Goal: Communication & Community: Share content

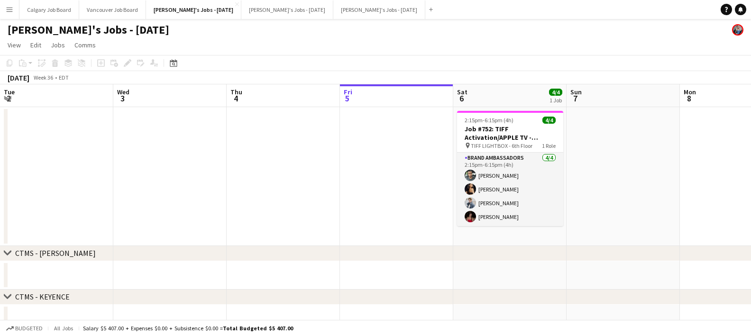
scroll to position [0, 235]
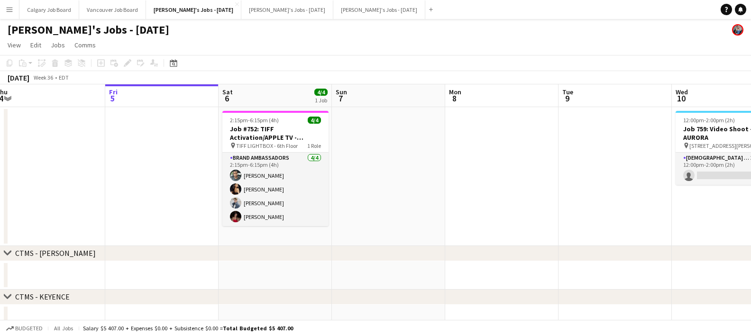
click at [10, 12] on app-icon "Menu" at bounding box center [10, 10] width 8 height 8
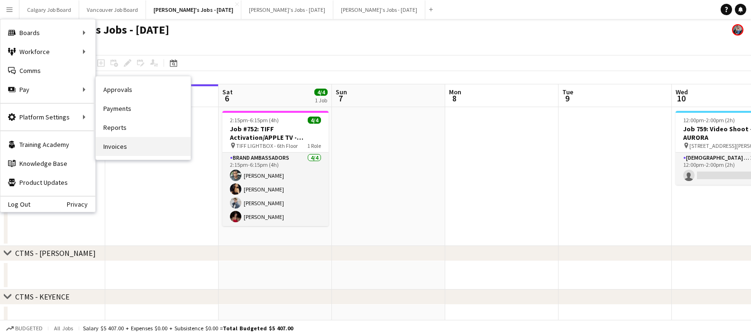
click at [115, 143] on link "Invoices" at bounding box center [143, 146] width 95 height 19
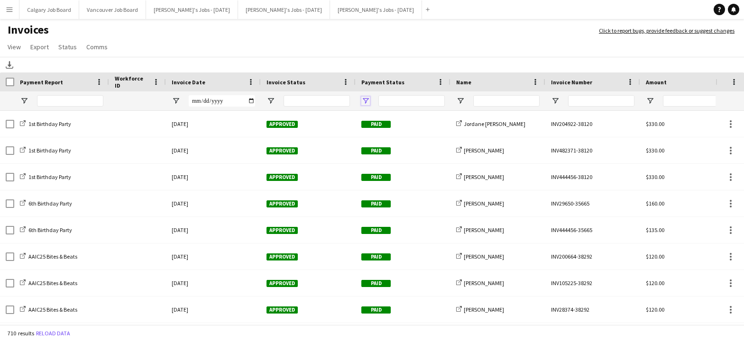
click at [365, 100] on span "Open Filter Menu" at bounding box center [365, 101] width 9 height 9
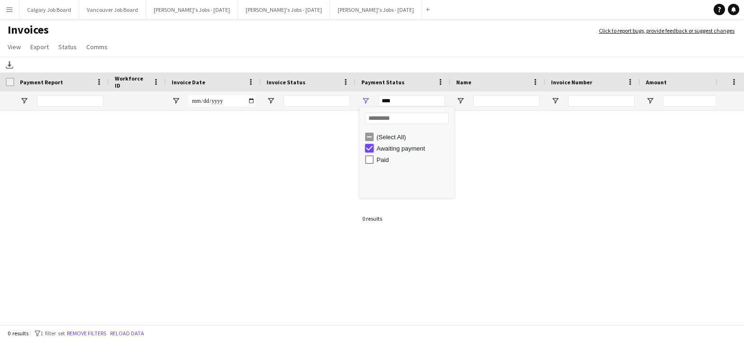
type input "**********"
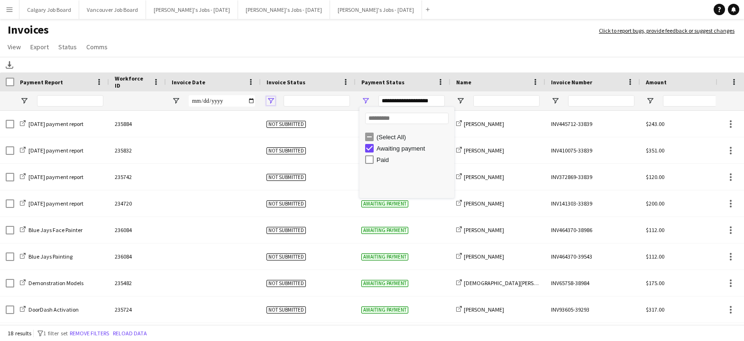
click at [271, 102] on span "Open Filter Menu" at bounding box center [270, 101] width 9 height 9
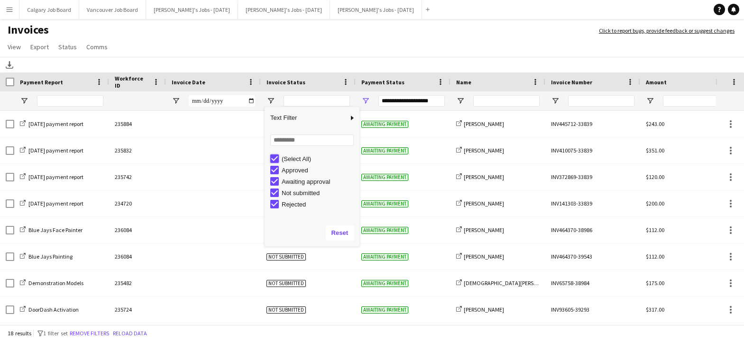
type input "***"
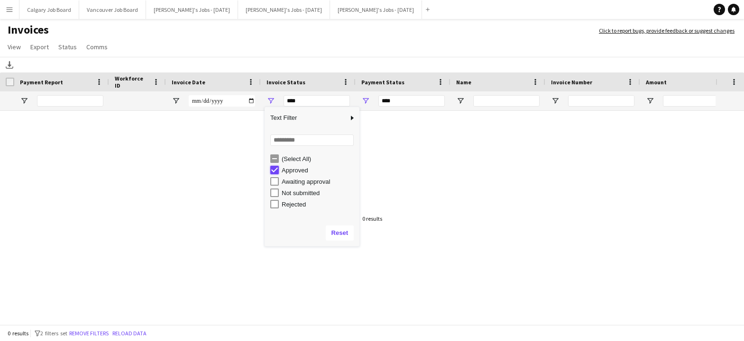
type input "**********"
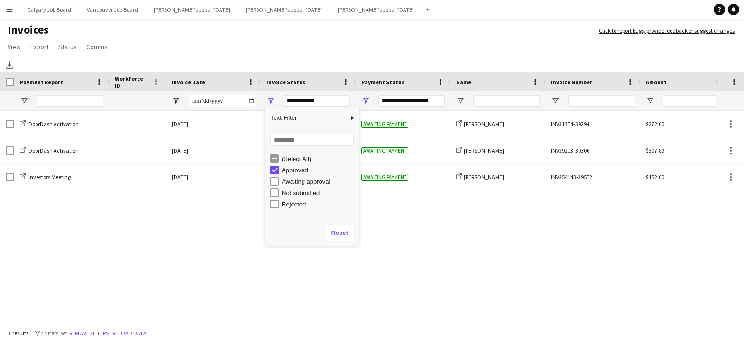
click at [274, 186] on div "Awaiting approval" at bounding box center [314, 181] width 89 height 11
type input "**********"
click at [297, 40] on app-page-menu "View Customise view Customise filters Reset Filters Reset View Reset All Export…" at bounding box center [372, 48] width 744 height 18
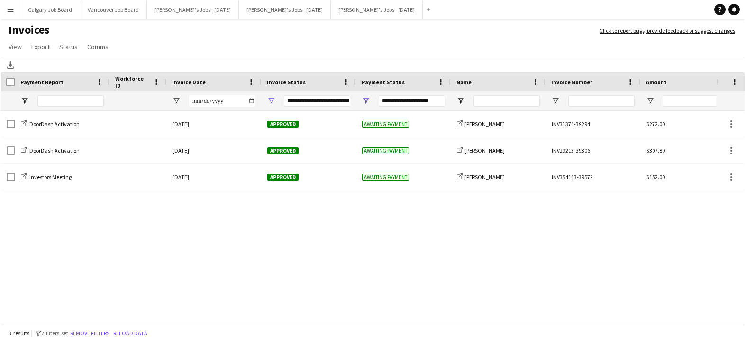
scroll to position [0, 0]
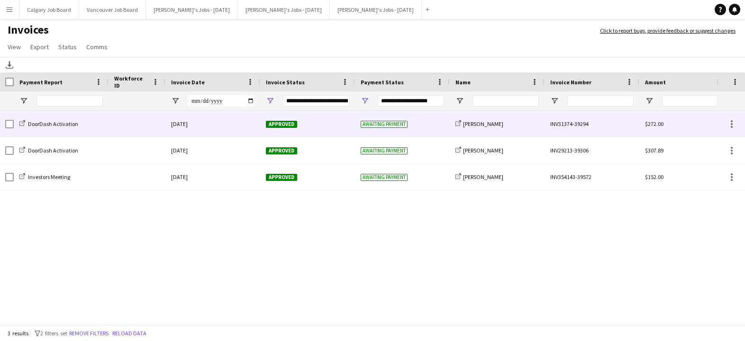
click at [87, 126] on div "DoorDash Activation" at bounding box center [61, 124] width 95 height 26
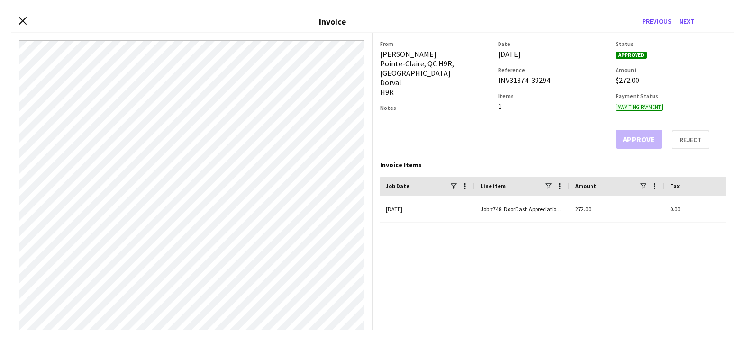
drag, startPoint x: 381, startPoint y: 55, endPoint x: 428, endPoint y: 54, distance: 47.0
click at [428, 54] on div "Jessica Curtis Pointe-Claire, QC H9R, Canada Dorval H9R" at bounding box center [435, 72] width 110 height 47
copy div "Jessica Curtis"
click at [25, 21] on icon "Close invoice dialog" at bounding box center [22, 21] width 9 height 9
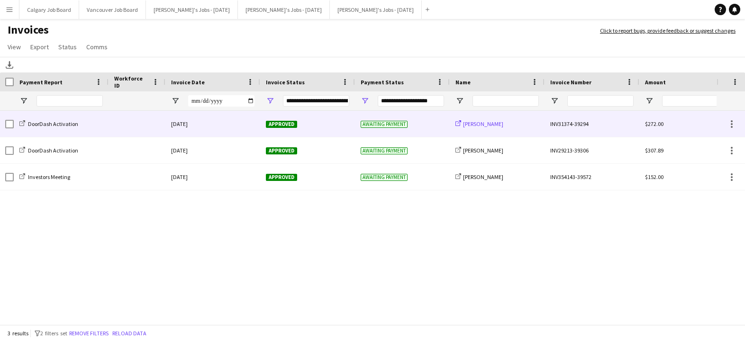
click at [480, 127] on span "Jessica Curtis" at bounding box center [483, 123] width 40 height 7
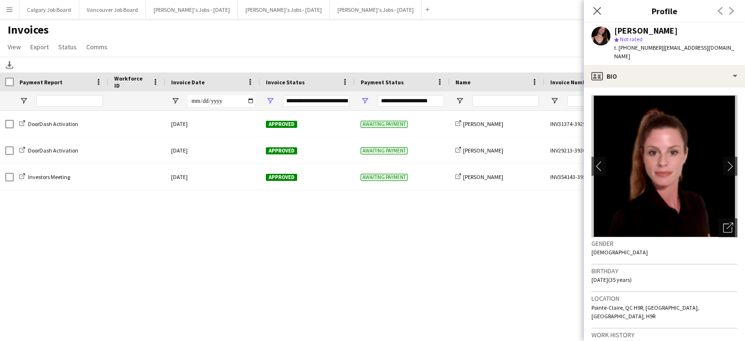
drag, startPoint x: 656, startPoint y: 47, endPoint x: 730, endPoint y: 47, distance: 74.0
click at [730, 47] on div "Jessica Curtis star Not rated t. +14387993314 | jesssica.curtisss@gmail.com" at bounding box center [664, 44] width 161 height 42
copy span "jesssica.curtisss@gmail.com"
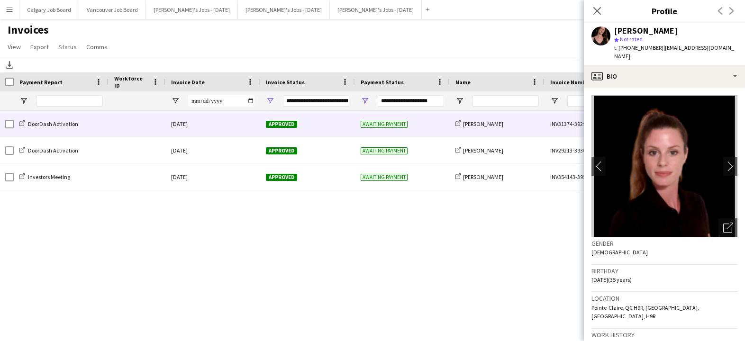
click at [100, 125] on div "DoorDash Activation" at bounding box center [61, 124] width 95 height 26
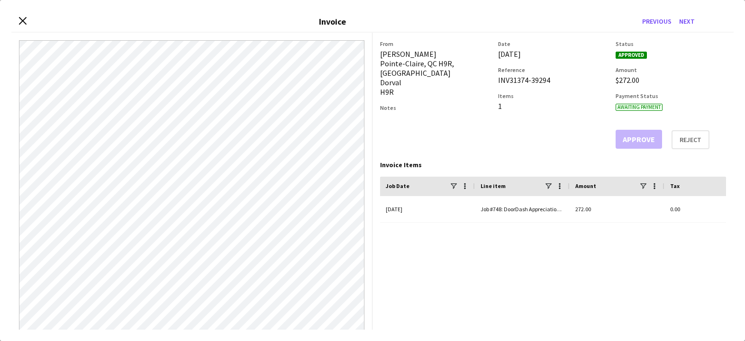
drag, startPoint x: 20, startPoint y: 19, endPoint x: 29, endPoint y: 32, distance: 15.5
click at [20, 19] on icon "Close invoice dialog" at bounding box center [23, 21] width 8 height 8
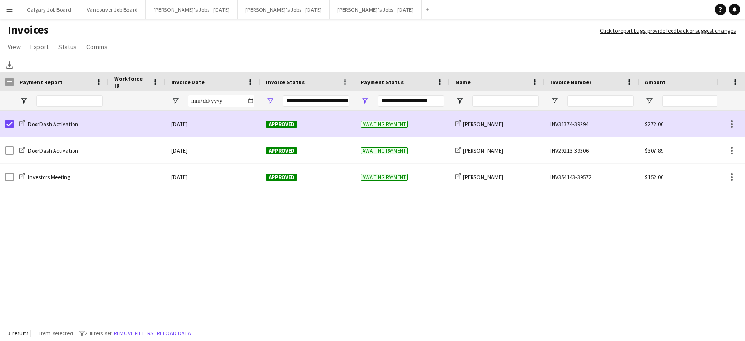
drag, startPoint x: 67, startPoint y: 52, endPoint x: 76, endPoint y: 102, distance: 51.0
click at [67, 52] on link "Status" at bounding box center [68, 47] width 26 height 12
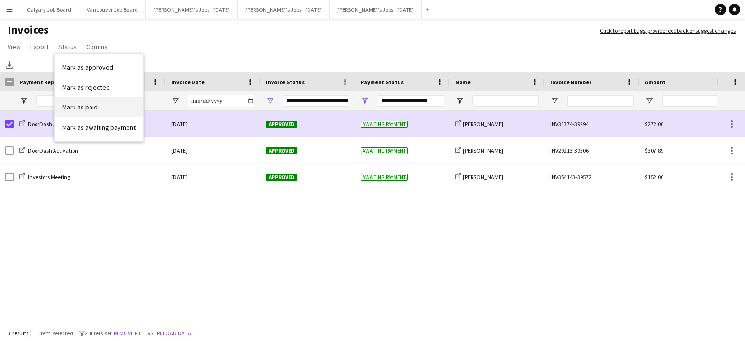
click at [90, 112] on link "Mark as paid" at bounding box center [99, 107] width 89 height 20
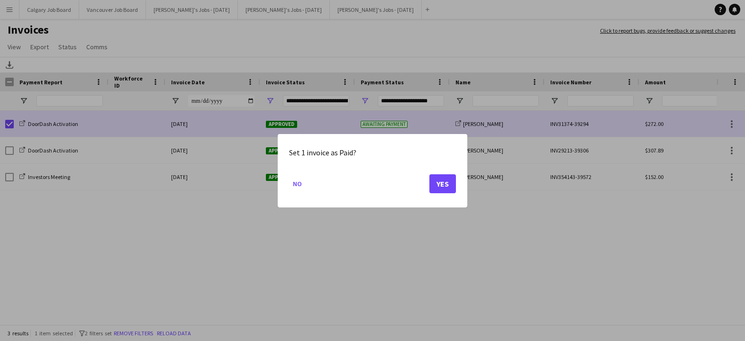
click at [444, 186] on button "Yes" at bounding box center [442, 183] width 27 height 19
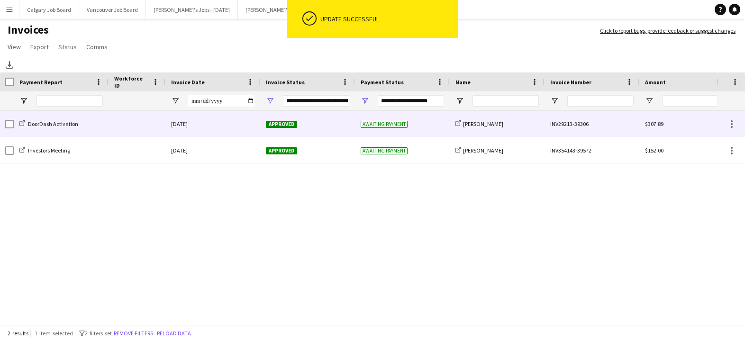
click at [102, 123] on div "DoorDash Activation" at bounding box center [61, 124] width 95 height 26
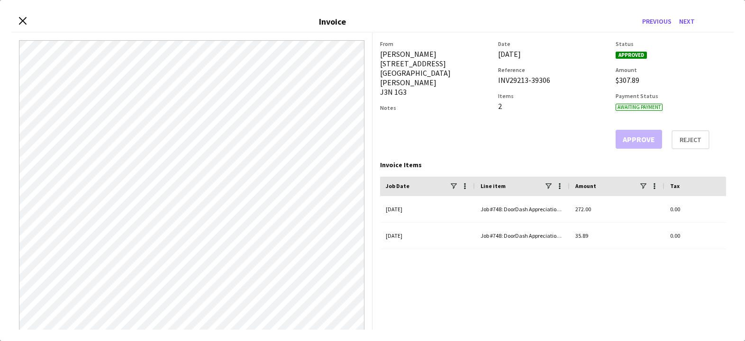
drag, startPoint x: 381, startPoint y: 54, endPoint x: 444, endPoint y: 54, distance: 63.5
click at [444, 54] on div "Monica Knaapen 86 Rue des Chênes Saint-Basile-le-Grand J3N 1G3" at bounding box center [435, 72] width 110 height 47
copy div "Monica Knaapen"
drag, startPoint x: 19, startPoint y: 22, endPoint x: 94, endPoint y: 36, distance: 76.1
click at [25, 22] on icon "Close invoice dialog" at bounding box center [23, 21] width 8 height 8
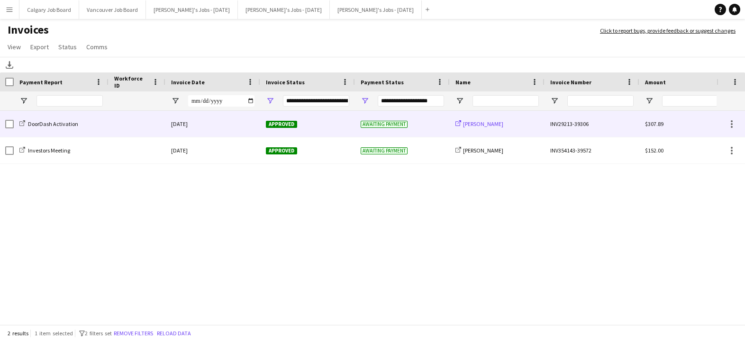
click at [476, 125] on span "Monica Knaapen" at bounding box center [483, 123] width 40 height 7
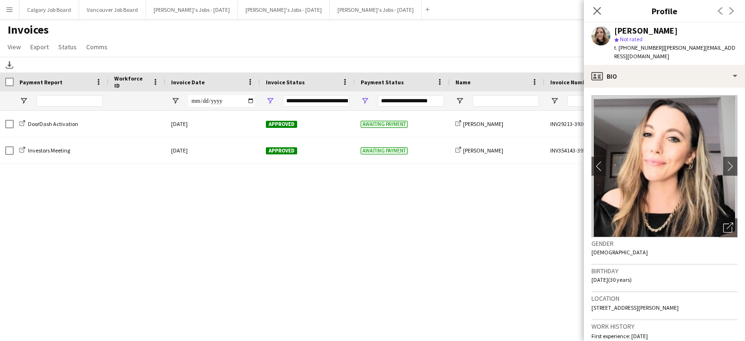
drag, startPoint x: 657, startPoint y: 49, endPoint x: 731, endPoint y: 46, distance: 75.0
click at [732, 46] on div "Monica Knaapen star Not rated t. +15146193799 | monica.knaapen18@gmail.com" at bounding box center [664, 44] width 161 height 42
copy span "monica.knaapen18@gmail.com"
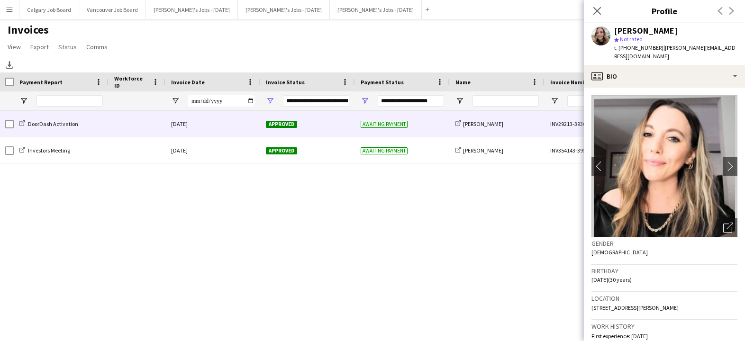
click at [100, 128] on div "DoorDash Activation" at bounding box center [61, 124] width 95 height 26
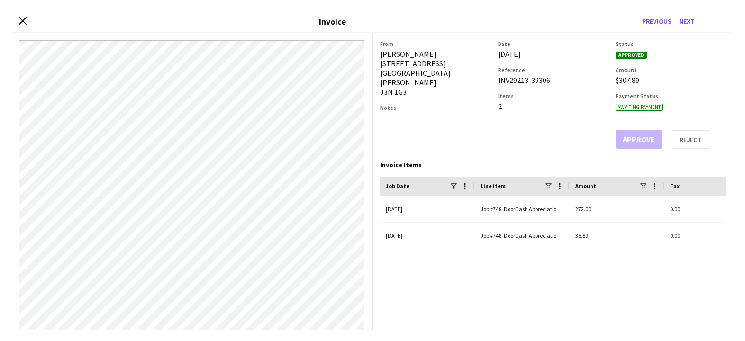
drag, startPoint x: 24, startPoint y: 23, endPoint x: 51, endPoint y: 8, distance: 30.8
click at [24, 23] on icon at bounding box center [23, 21] width 8 height 8
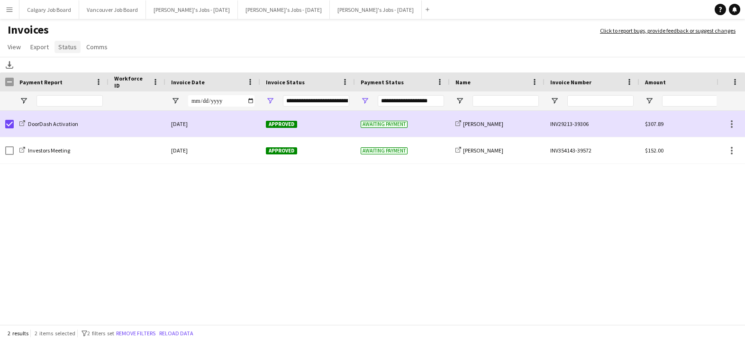
click at [61, 49] on span "Status" at bounding box center [67, 47] width 18 height 9
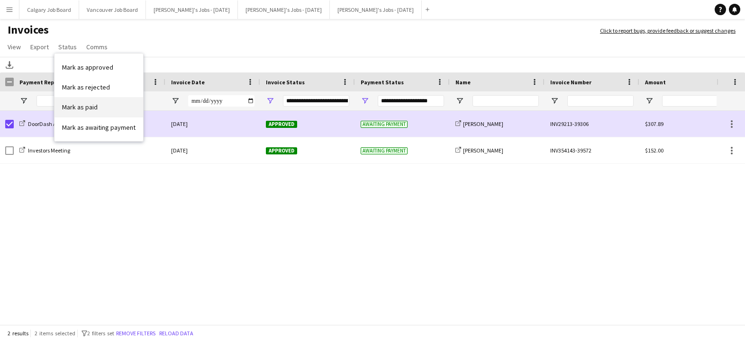
click at [82, 109] on span "Mark as paid" at bounding box center [80, 107] width 36 height 9
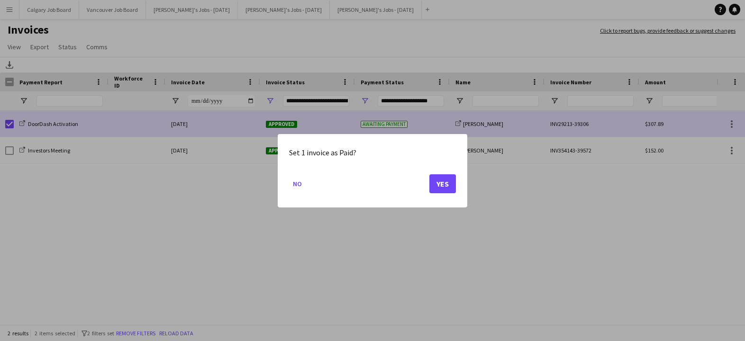
drag, startPoint x: 442, startPoint y: 183, endPoint x: 231, endPoint y: 164, distance: 211.9
click at [440, 183] on button "Yes" at bounding box center [442, 183] width 27 height 19
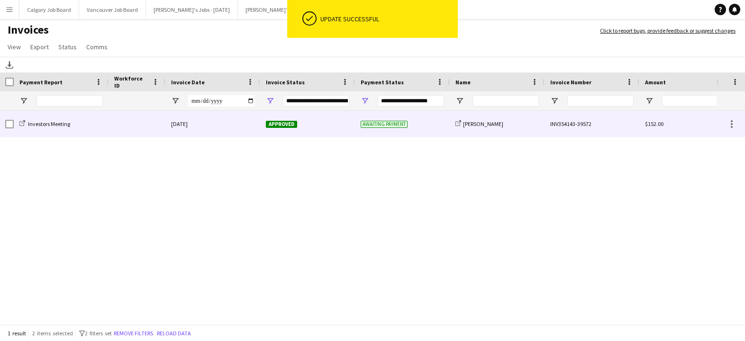
click at [118, 134] on div at bounding box center [137, 124] width 57 height 26
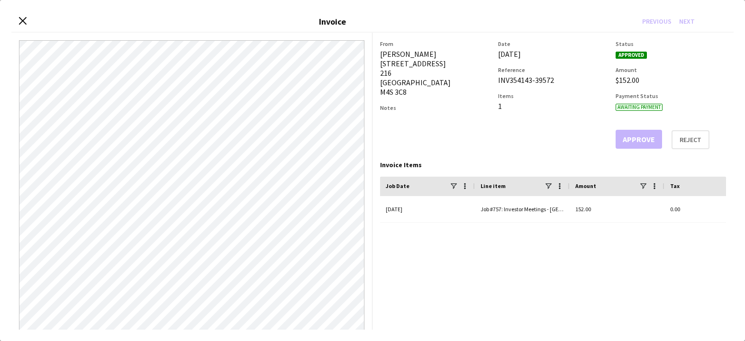
drag, startPoint x: 381, startPoint y: 55, endPoint x: 438, endPoint y: 53, distance: 56.9
click at [438, 53] on div "Kaitlin Pointon 384 Mount Pleasant Road 216 Toronto M4S 3C8" at bounding box center [435, 72] width 110 height 47
copy div "Kaitlin Pointon"
click at [22, 25] on app-icon "Close invoice dialog" at bounding box center [22, 22] width 9 height 10
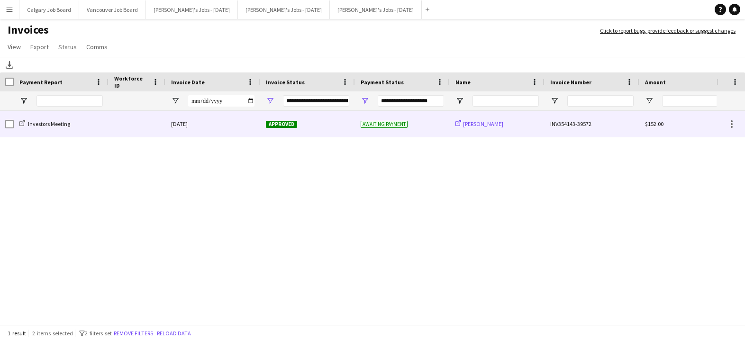
click at [476, 126] on span "Kaitlin Pointon" at bounding box center [483, 123] width 40 height 7
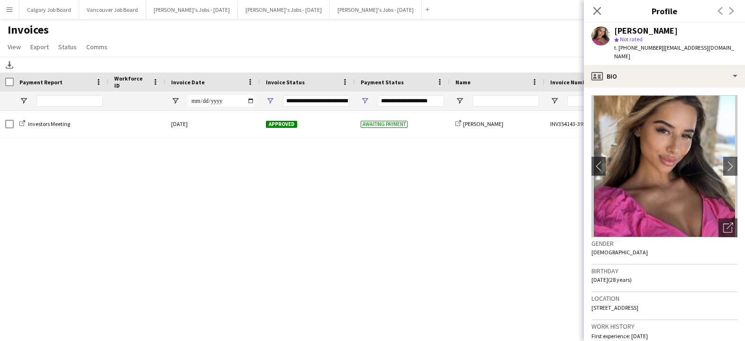
drag, startPoint x: 657, startPoint y: 47, endPoint x: 671, endPoint y: 54, distance: 16.1
click at [671, 54] on div "t. +14376059620 | kaitlinbrittanypointon@gmail.com" at bounding box center [675, 52] width 123 height 17
copy span "kaitlinbrittanypointon@gmail.com"
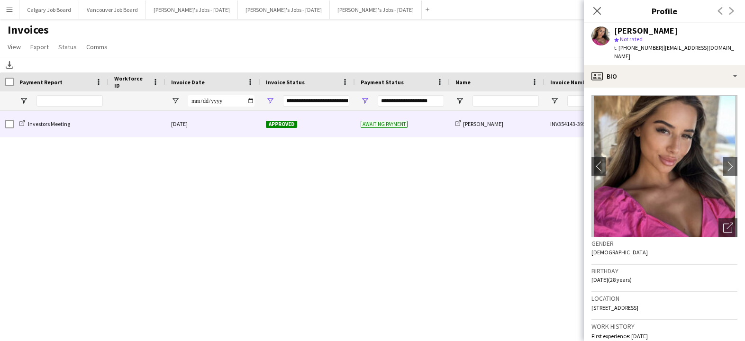
click at [118, 127] on div at bounding box center [137, 124] width 57 height 26
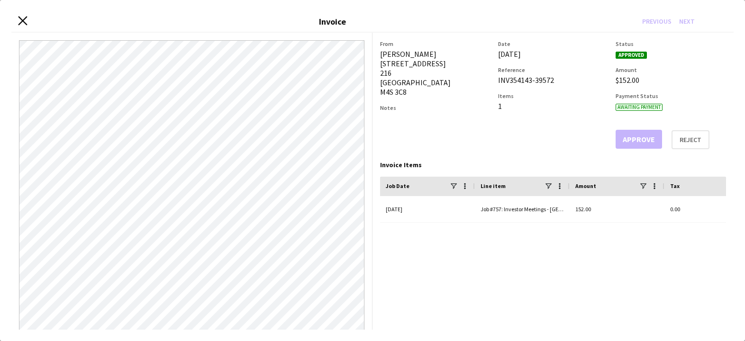
click at [25, 20] on icon "Close invoice dialog" at bounding box center [22, 21] width 9 height 9
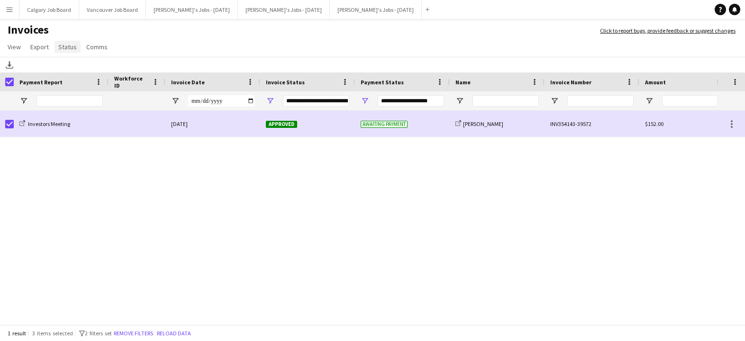
click at [61, 50] on span "Status" at bounding box center [67, 47] width 18 height 9
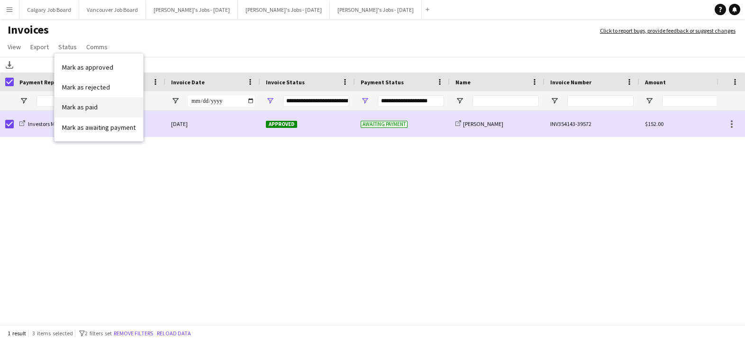
click at [106, 107] on link "Mark as paid" at bounding box center [99, 107] width 89 height 20
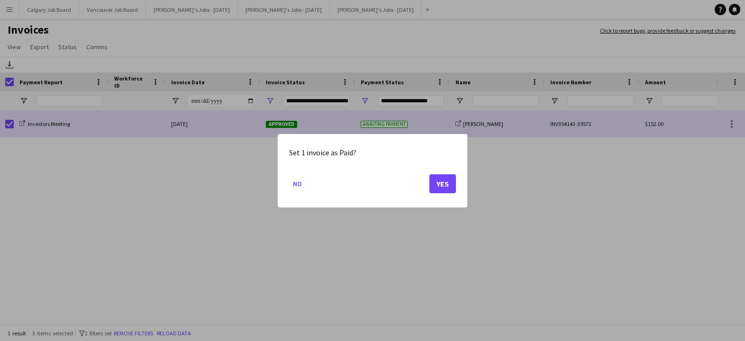
click at [450, 181] on button "Yes" at bounding box center [442, 183] width 27 height 19
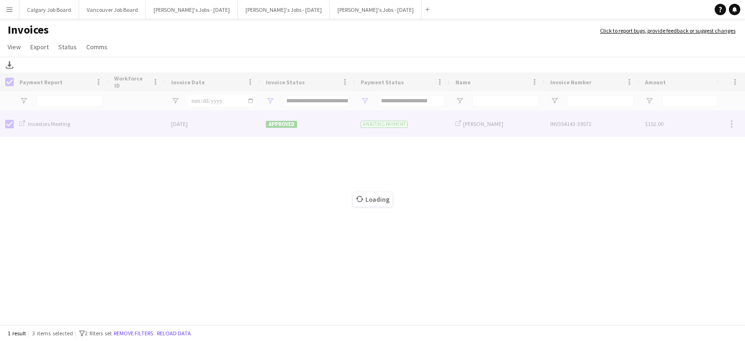
type input "***"
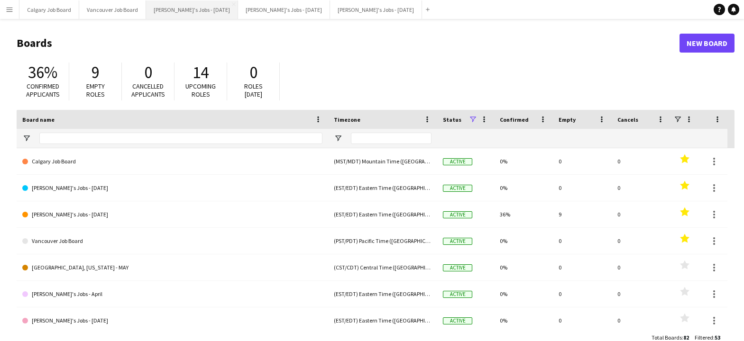
click at [193, 13] on button "[PERSON_NAME]'s Jobs - [DATE] Close" at bounding box center [192, 9] width 92 height 18
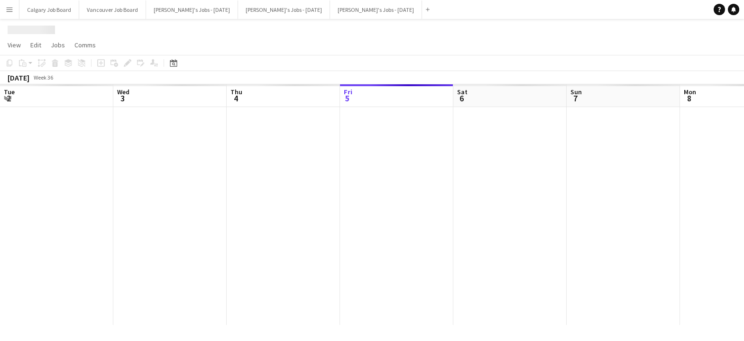
scroll to position [0, 235]
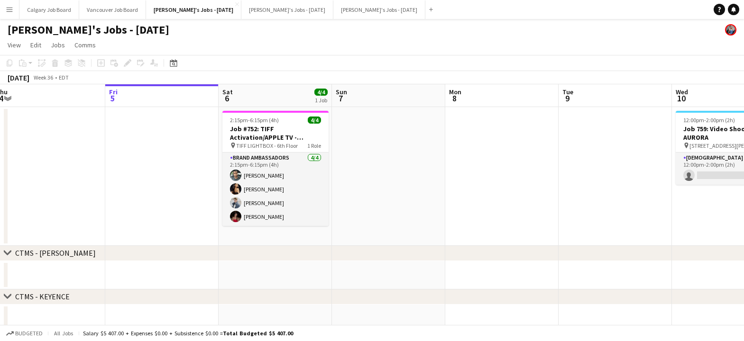
drag, startPoint x: 255, startPoint y: 182, endPoint x: 385, endPoint y: 158, distance: 132.5
click at [256, 183] on app-card-role "Brand Ambassadors [DATE] 2:15pm-6:15pm (4h) [PERSON_NAME] [PERSON_NAME] [PERSON…" at bounding box center [275, 189] width 106 height 73
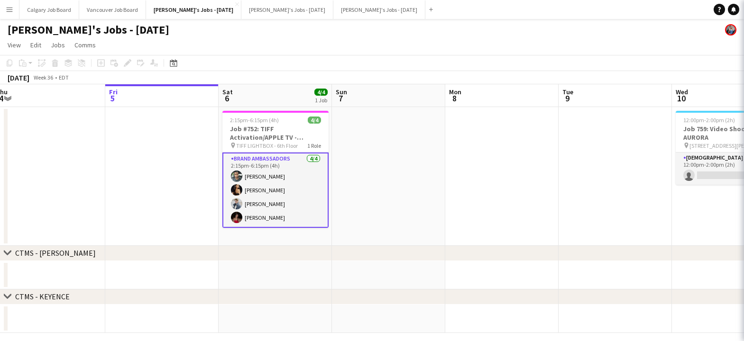
scroll to position [0, 234]
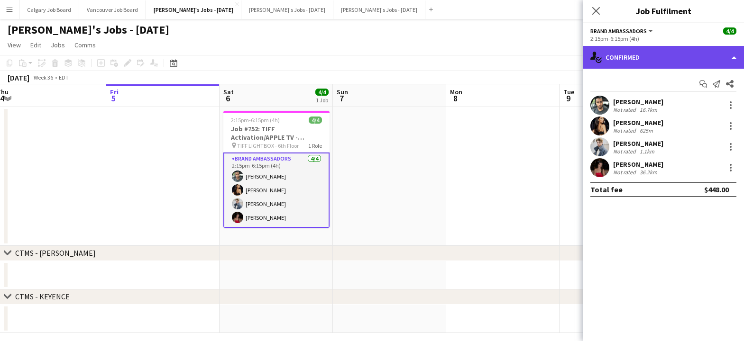
click at [703, 60] on div "single-neutral-actions-check-2 Confirmed" at bounding box center [663, 57] width 161 height 23
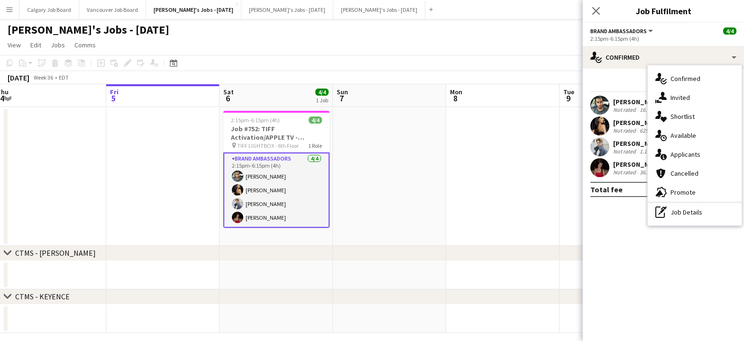
drag, startPoint x: 694, startPoint y: 211, endPoint x: 679, endPoint y: 127, distance: 85.8
click at [695, 203] on div "pen-write Job Details" at bounding box center [695, 212] width 94 height 19
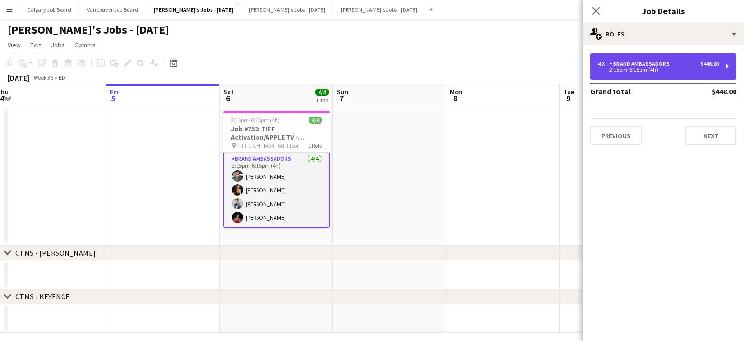
click at [663, 69] on div "2:15pm-6:15pm (4h)" at bounding box center [658, 69] width 121 height 5
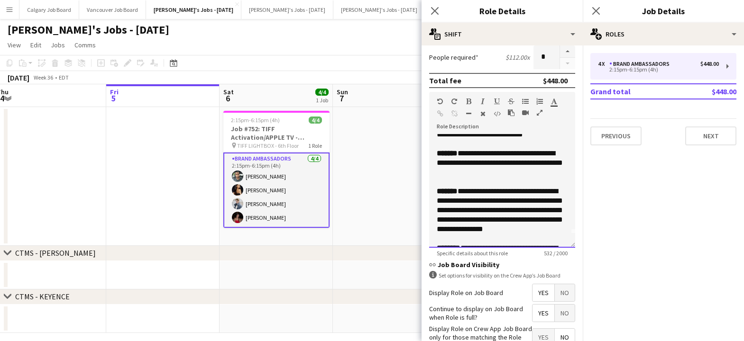
scroll to position [35, 0]
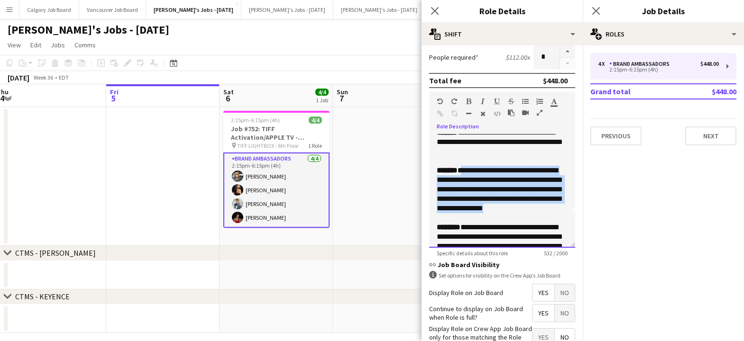
drag, startPoint x: 466, startPoint y: 171, endPoint x: 538, endPoint y: 208, distance: 80.1
click at [538, 208] on div "**********" at bounding box center [502, 189] width 131 height 47
copy div "**********"
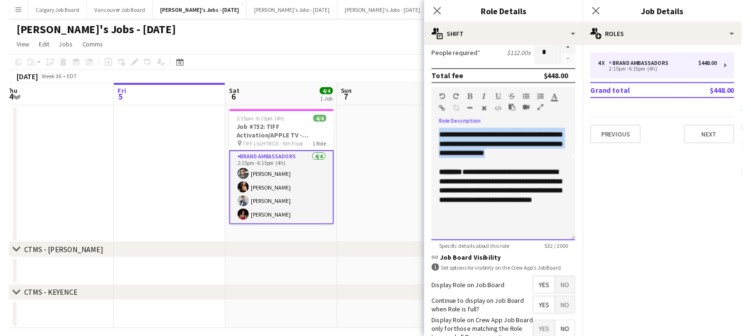
scroll to position [243, 0]
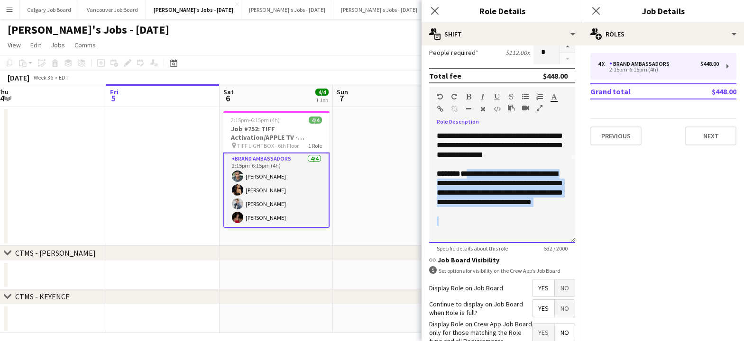
drag, startPoint x: 478, startPoint y: 175, endPoint x: 512, endPoint y: 223, distance: 58.8
click at [512, 223] on div "**********" at bounding box center [502, 186] width 146 height 114
copy div "**********"
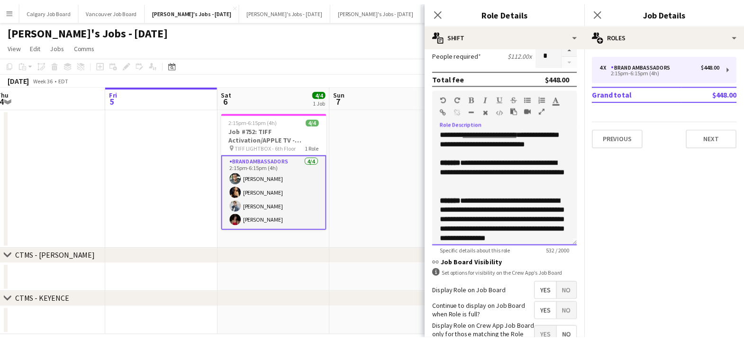
scroll to position [0, 0]
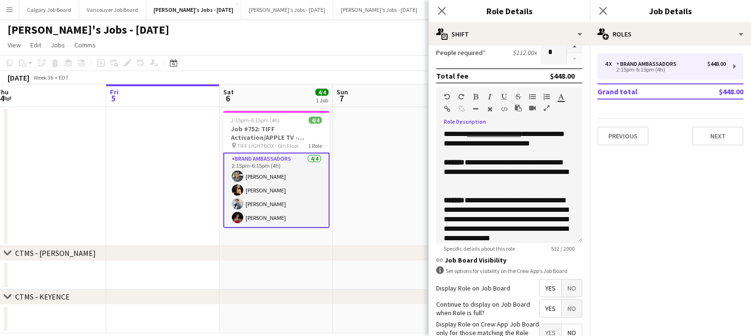
click at [283, 24] on div "[PERSON_NAME]'s Jobs - [DATE]" at bounding box center [375, 28] width 751 height 18
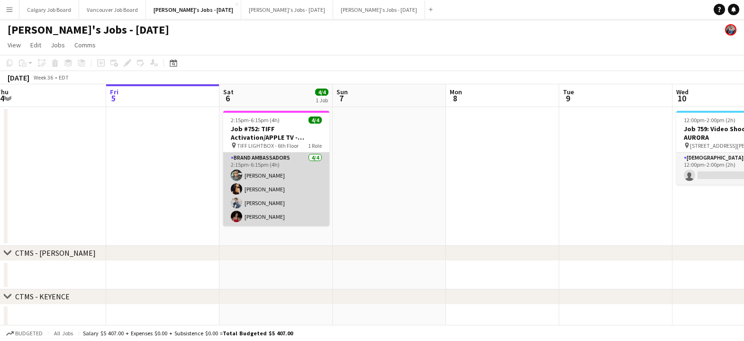
click at [274, 170] on app-card-role "Brand Ambassadors [DATE] 2:15pm-6:15pm (4h) [PERSON_NAME] [PERSON_NAME] [PERSON…" at bounding box center [276, 189] width 106 height 73
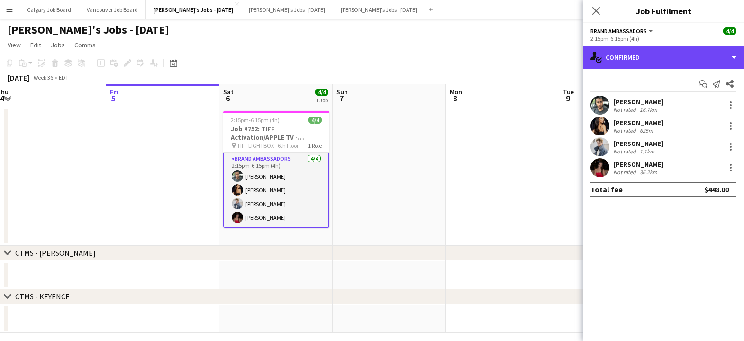
drag, startPoint x: 647, startPoint y: 55, endPoint x: 667, endPoint y: 131, distance: 79.0
click at [647, 55] on div "single-neutral-actions-check-2 Confirmed" at bounding box center [663, 57] width 161 height 23
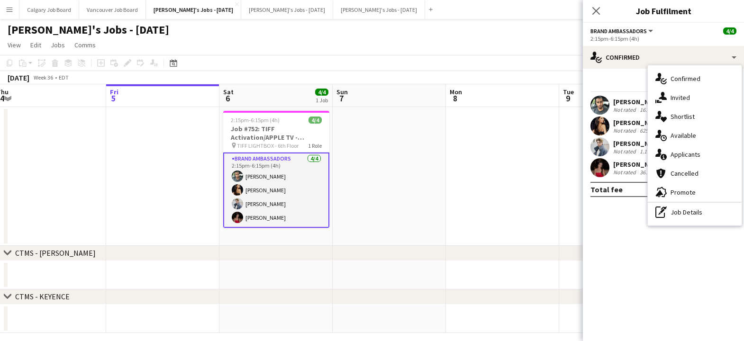
drag, startPoint x: 602, startPoint y: 92, endPoint x: 678, endPoint y: 84, distance: 77.2
click at [604, 92] on div "Start chat Send notification Share [PERSON_NAME] Not rated 16.7km [PERSON_NAME]…" at bounding box center [663, 137] width 161 height 136
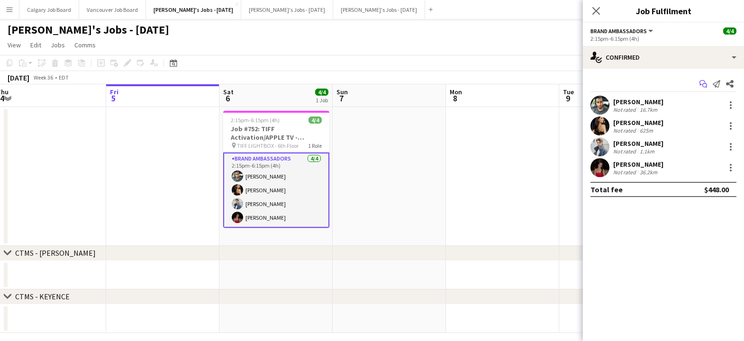
click at [702, 80] on icon "Start chat" at bounding box center [704, 84] width 8 height 8
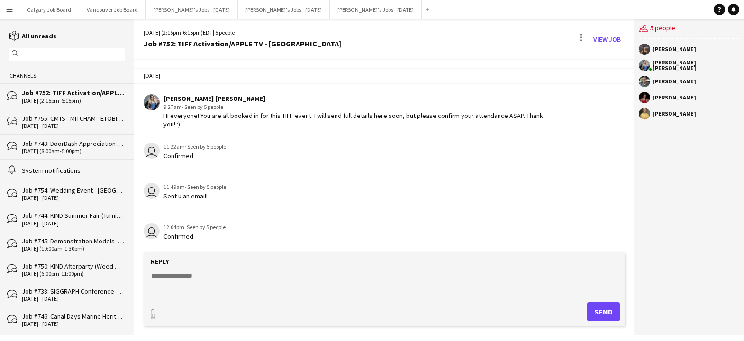
scroll to position [359, 0]
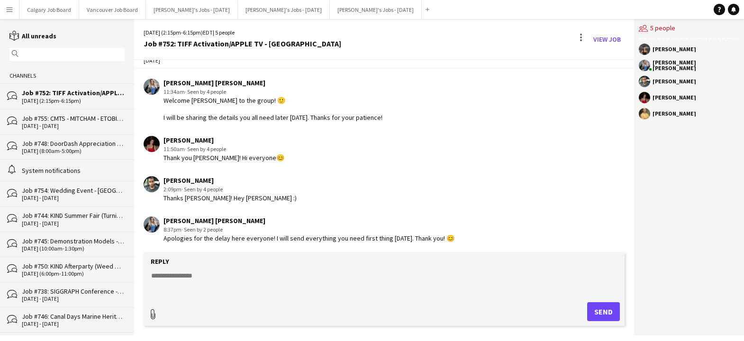
type input "**********"
click at [606, 311] on span "Upload Upload" at bounding box center [592, 310] width 41 height 11
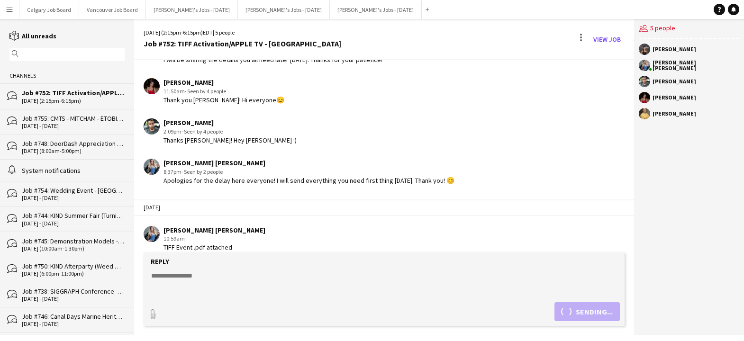
click at [458, 283] on textarea at bounding box center [386, 283] width 472 height 25
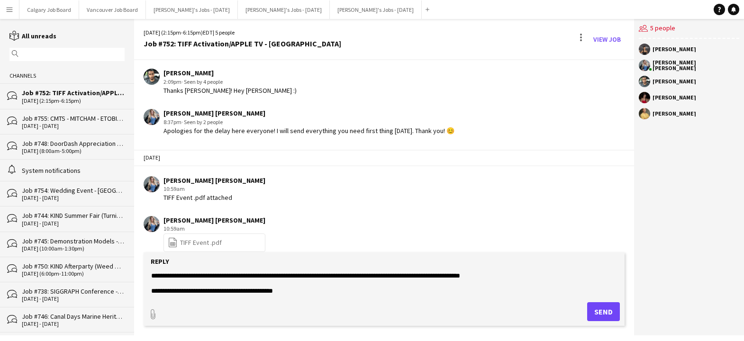
click at [251, 291] on textarea "**********" at bounding box center [386, 283] width 472 height 25
click at [324, 290] on textarea "**********" at bounding box center [386, 283] width 472 height 25
type textarea "**********"
click at [597, 309] on button "Send" at bounding box center [603, 311] width 33 height 19
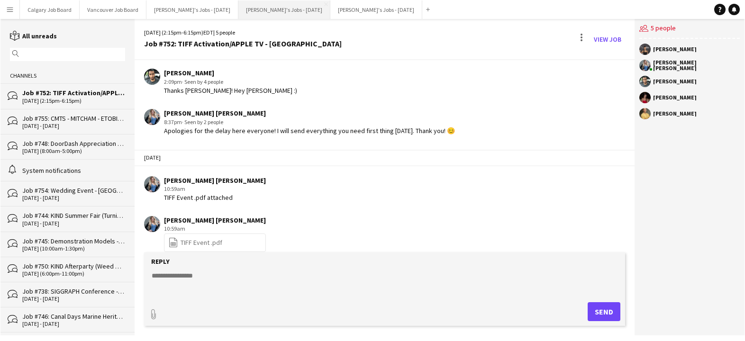
scroll to position [523, 0]
